Goal: Use online tool/utility: Utilize a website feature to perform a specific function

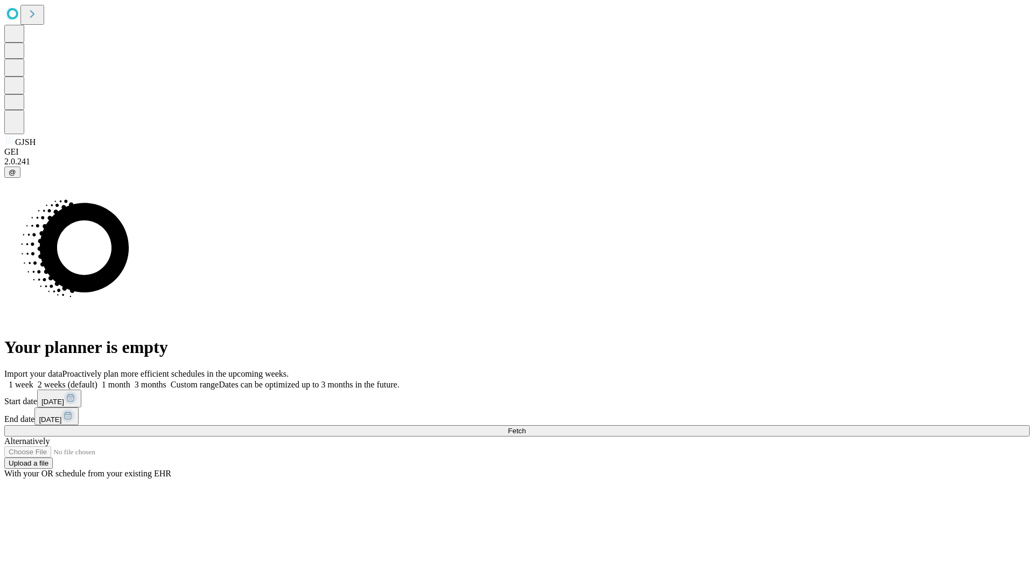
click at [526, 426] on span "Fetch" at bounding box center [517, 430] width 18 height 8
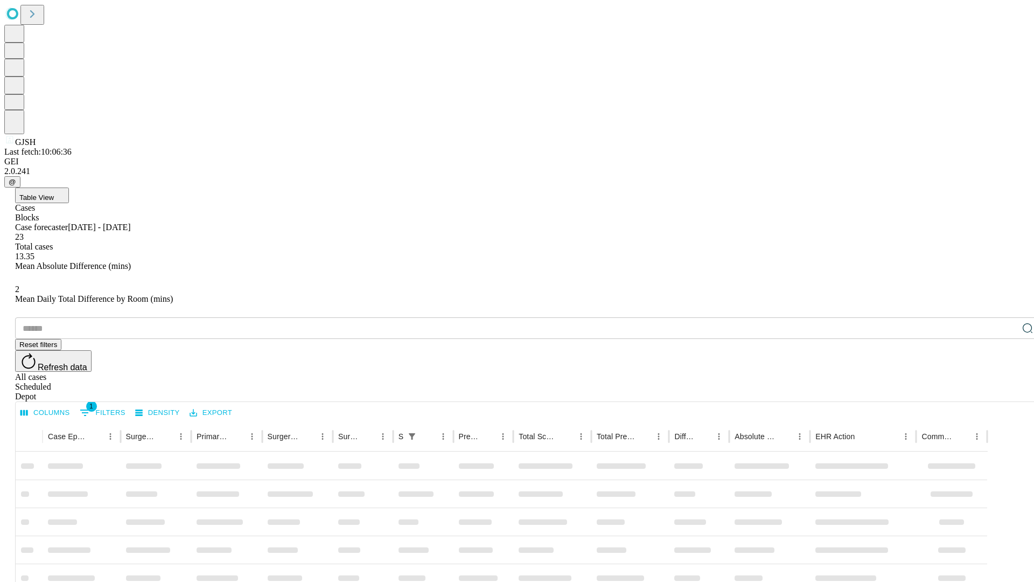
click at [54, 193] on span "Table View" at bounding box center [36, 197] width 34 height 8
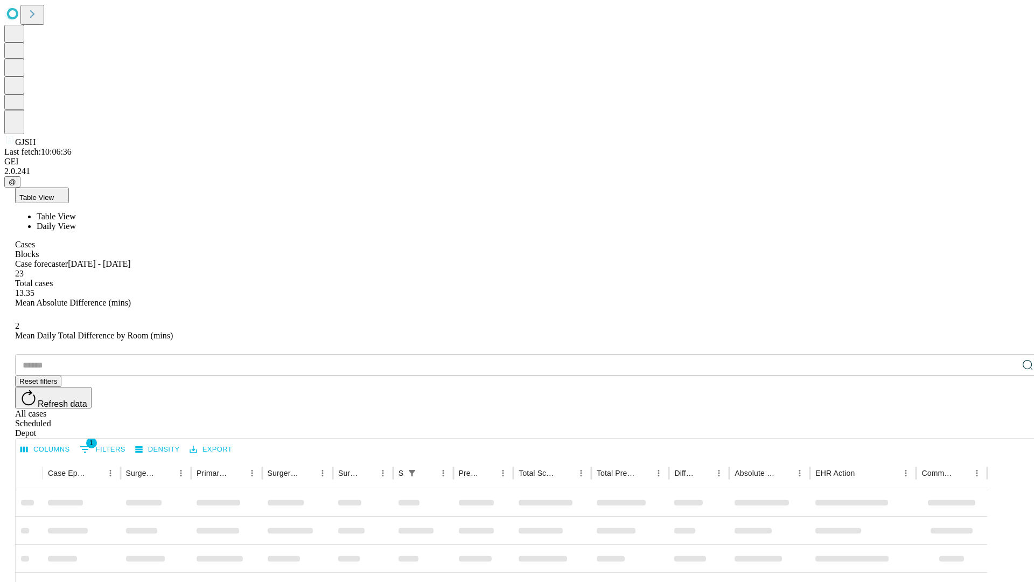
click at [76, 221] on span "Daily View" at bounding box center [56, 225] width 39 height 9
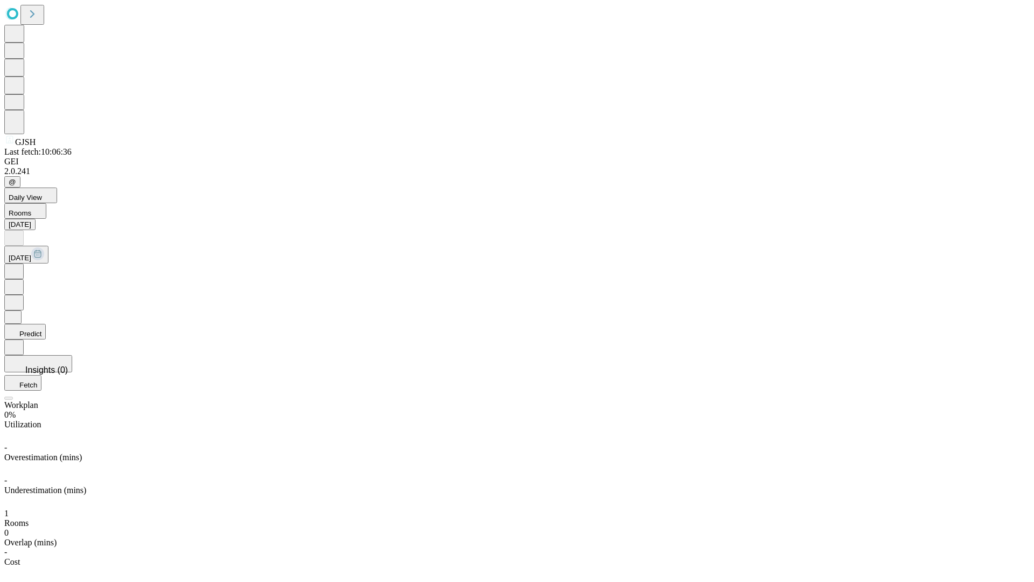
click at [46, 324] on button "Predict" at bounding box center [24, 332] width 41 height 16
